Goal: Task Accomplishment & Management: Manage account settings

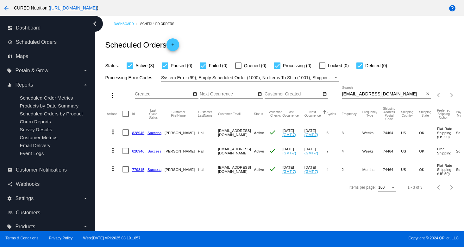
click at [359, 95] on input "[EMAIL_ADDRESS][DOMAIN_NAME]" at bounding box center [383, 94] width 82 height 5
paste input "[EMAIL_ADDRESS][DOMAIN_NAME]"
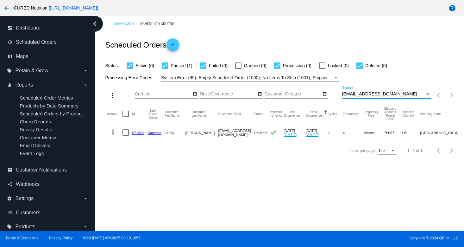
type input "[EMAIL_ADDRESS][DOMAIN_NAME]"
click at [138, 132] on link "971608" at bounding box center [138, 133] width 12 height 4
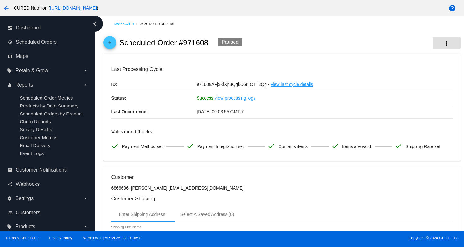
click at [451, 42] on button "more_vert" at bounding box center [447, 42] width 28 height 11
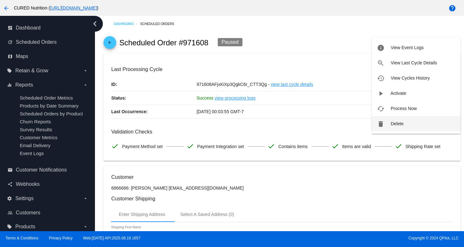
click at [392, 125] on span "Delete" at bounding box center [397, 123] width 13 height 5
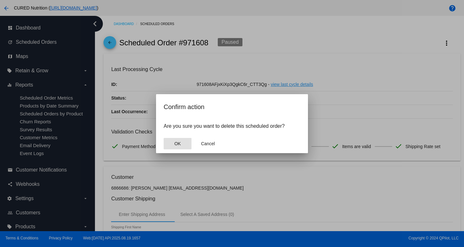
click at [175, 145] on span "OK" at bounding box center [178, 143] width 6 height 5
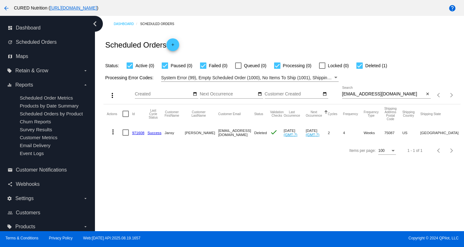
click at [371, 98] on div "[EMAIL_ADDRESS][DOMAIN_NAME] Search" at bounding box center [383, 92] width 82 height 12
click at [370, 95] on input "[EMAIL_ADDRESS][DOMAIN_NAME]" at bounding box center [383, 94] width 82 height 5
paste input "[EMAIL_ADDRESS][DOMAIN_NAME]"
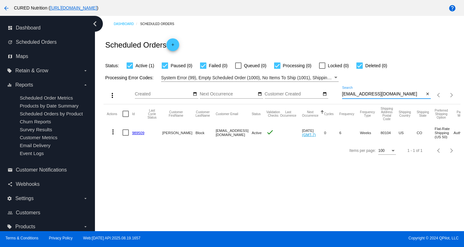
type input "[EMAIL_ADDRESS][DOMAIN_NAME]"
drag, startPoint x: 255, startPoint y: 134, endPoint x: 245, endPoint y: 134, distance: 9.8
click at [252, 134] on span "Active" at bounding box center [257, 133] width 10 height 4
click at [210, 166] on div "Dashboard Scheduled Orders Scheduled Orders add Status: Active (1) Paused (0) F…" at bounding box center [279, 123] width 369 height 215
click at [135, 133] on link "989509" at bounding box center [138, 133] width 12 height 4
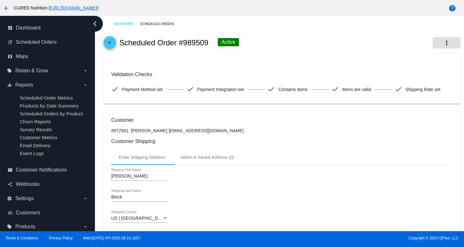
click at [446, 41] on mat-icon "more_vert" at bounding box center [447, 43] width 8 height 8
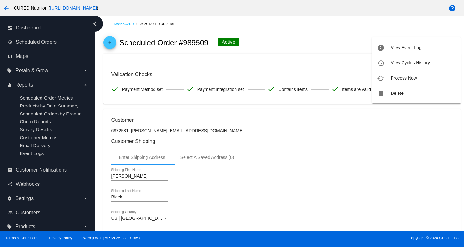
click at [242, 131] on div at bounding box center [232, 123] width 464 height 247
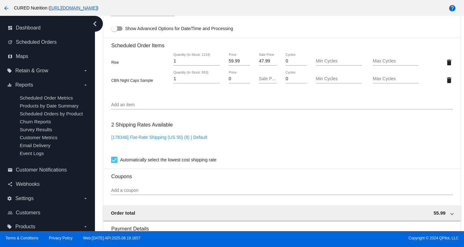
scroll to position [278, 0]
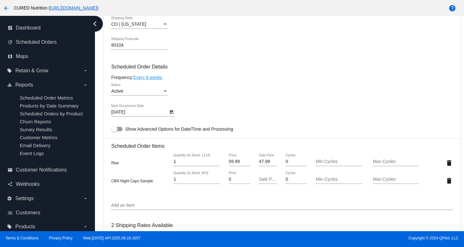
click at [147, 94] on div "Active" at bounding box center [136, 91] width 51 height 5
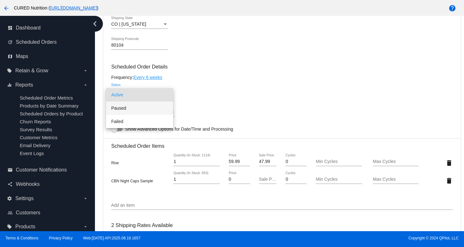
click at [146, 111] on span "Paused" at bounding box center [139, 107] width 57 height 13
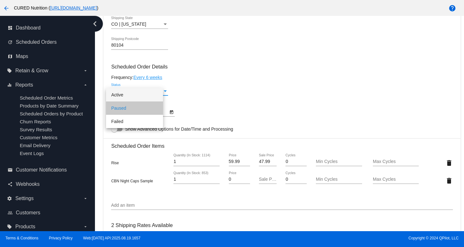
click at [217, 99] on div "Paused Status" at bounding box center [282, 92] width 342 height 18
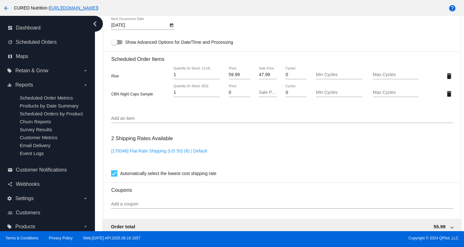
scroll to position [535, 0]
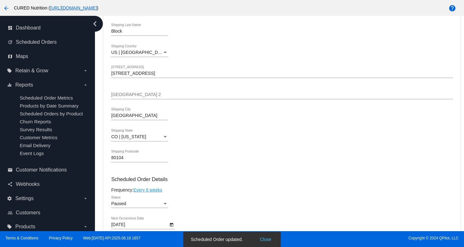
scroll to position [0, 0]
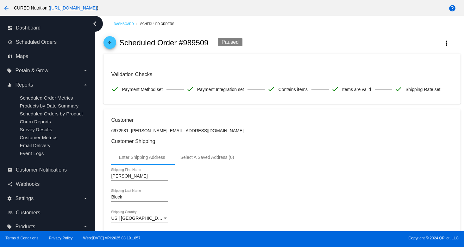
click at [112, 42] on mat-icon "arrow_back" at bounding box center [110, 44] width 8 height 8
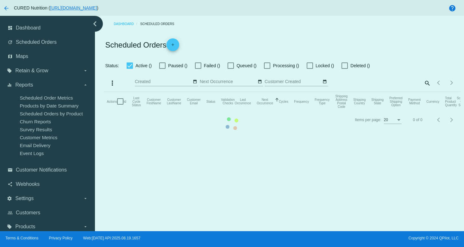
checkbox input "true"
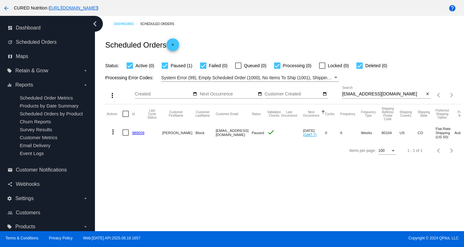
click at [375, 93] on input "[EMAIL_ADDRESS][DOMAIN_NAME]" at bounding box center [383, 94] width 82 height 5
paste input "[EMAIL_ADDRESS]"
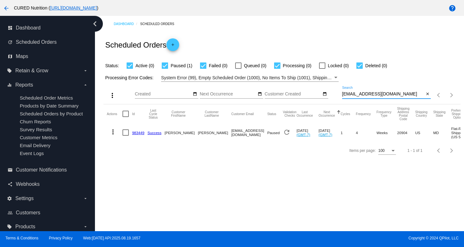
click at [363, 93] on input "[EMAIL_ADDRESS][DOMAIN_NAME]" at bounding box center [383, 94] width 82 height 5
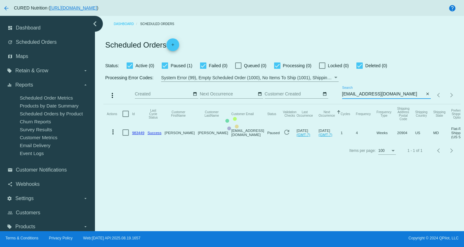
type input "[EMAIL_ADDRESS][DOMAIN_NAME]"
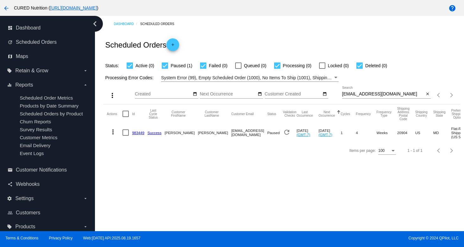
click at [140, 132] on link "983449" at bounding box center [138, 133] width 12 height 4
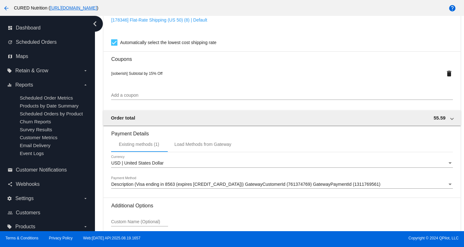
scroll to position [615, 0]
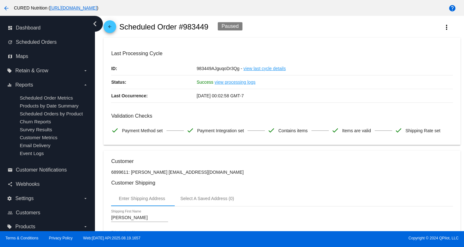
scroll to position [0, 0]
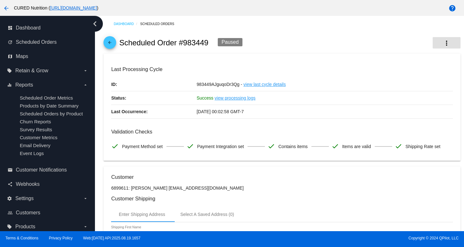
click at [442, 41] on button "more_vert" at bounding box center [447, 42] width 28 height 11
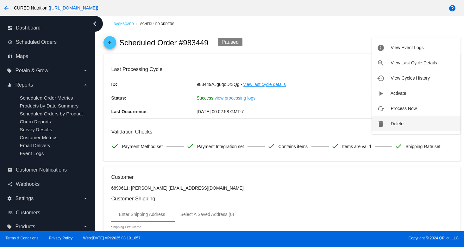
click at [394, 120] on button "delete Delete" at bounding box center [416, 123] width 89 height 15
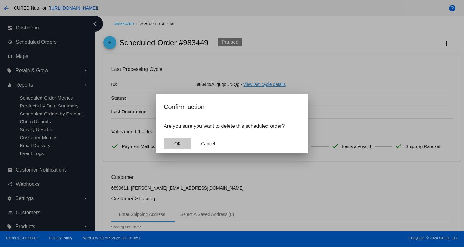
click at [169, 148] on button "OK" at bounding box center [178, 143] width 28 height 11
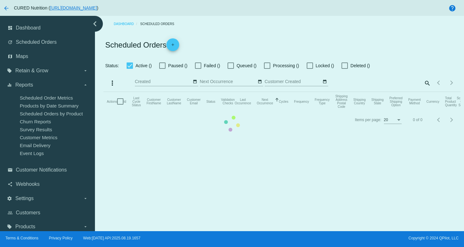
checkbox input "true"
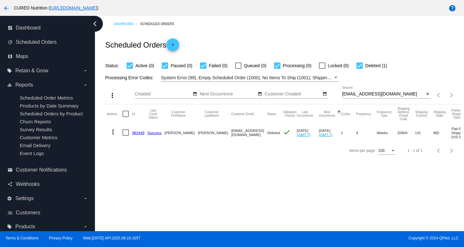
click at [353, 95] on input "[EMAIL_ADDRESS][DOMAIN_NAME]" at bounding box center [383, 94] width 82 height 5
paste input ".[PERSON_NAME]"
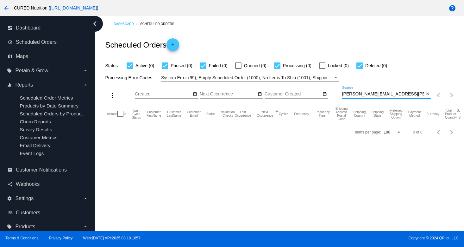
type input "[PERSON_NAME][EMAIL_ADDRESS][PERSON_NAME][DOMAIN_NAME]"
